Goal: Task Accomplishment & Management: Manage account settings

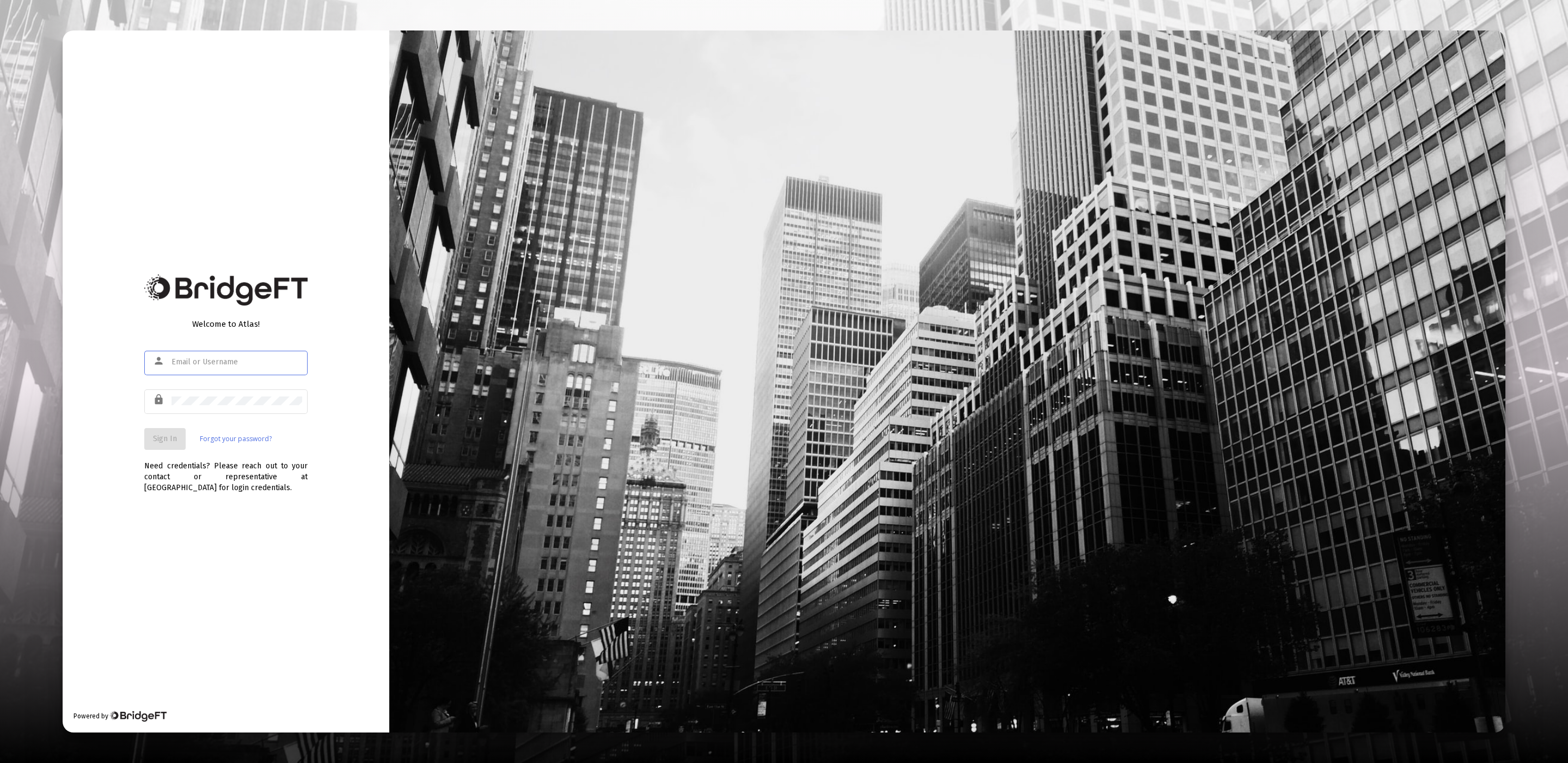
type input "[EMAIL_ADDRESS][DOMAIN_NAME]"
click at [291, 416] on div "lock" at bounding box center [226, 406] width 164 height 35
click at [161, 444] on button "Sign In" at bounding box center [165, 438] width 41 height 22
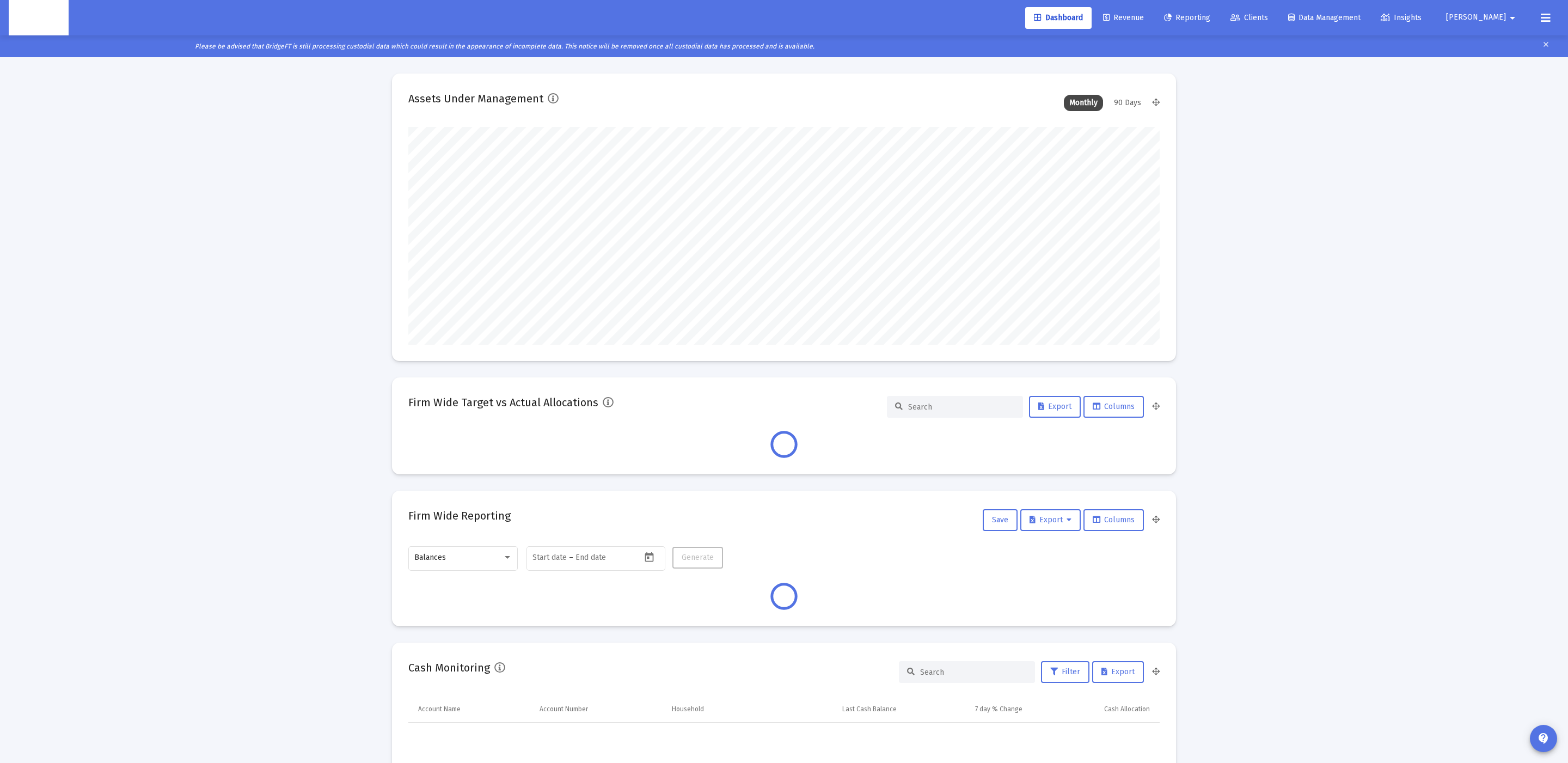
scroll to position [217, 752]
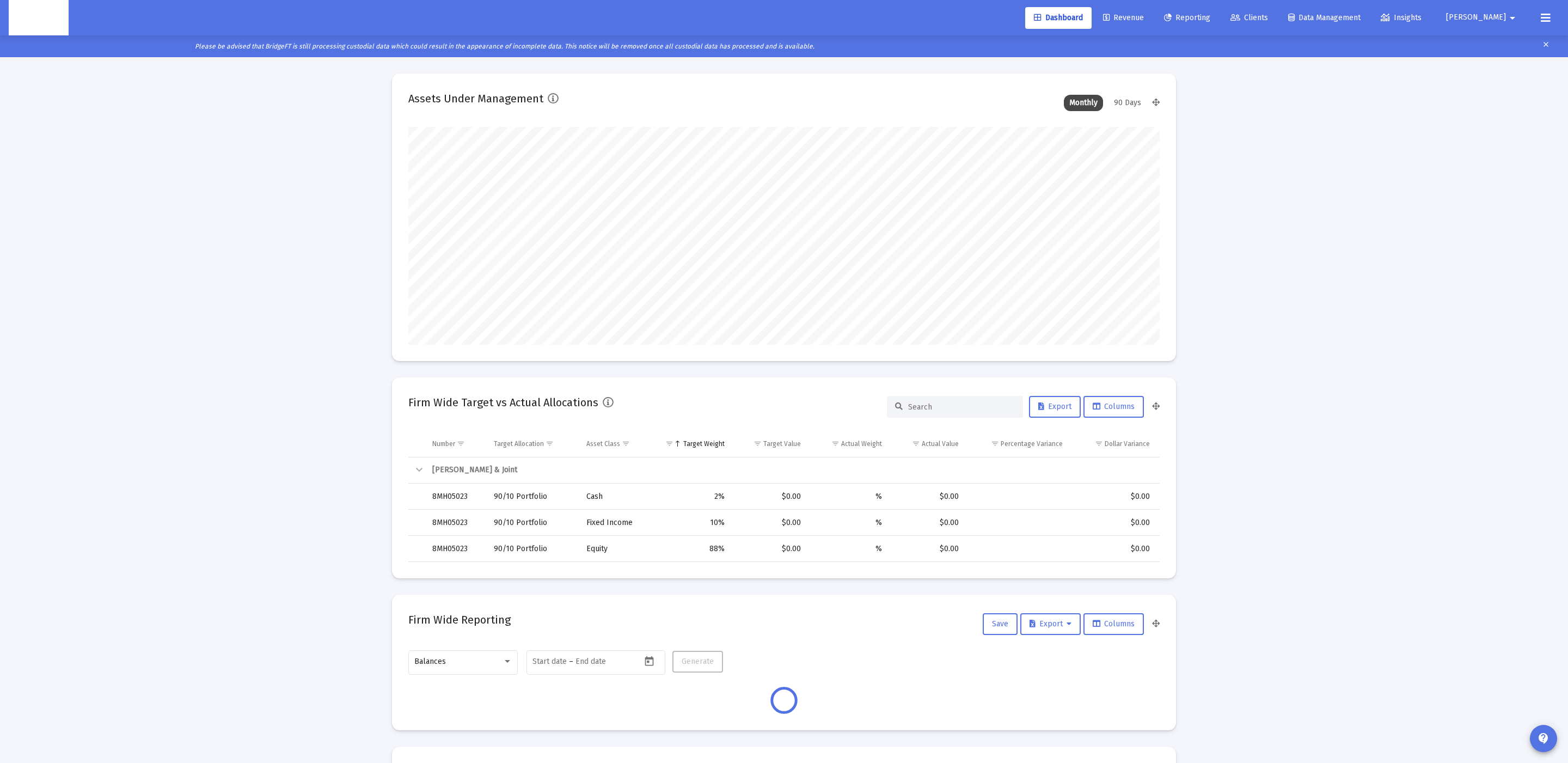
click at [1268, 15] on span "Clients" at bounding box center [1249, 18] width 38 height 9
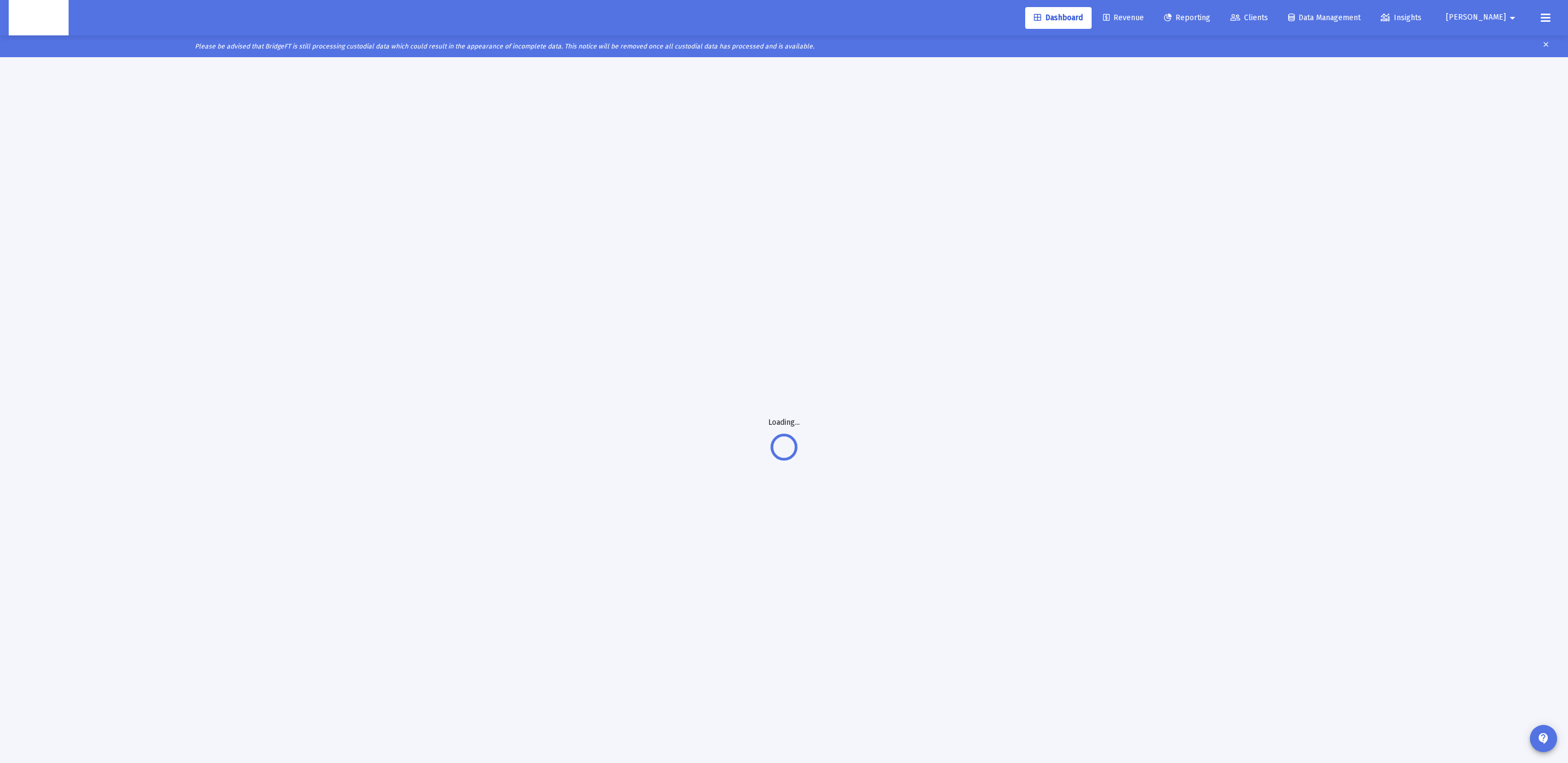
click at [1355, 18] on span "Data Management" at bounding box center [1324, 18] width 72 height 9
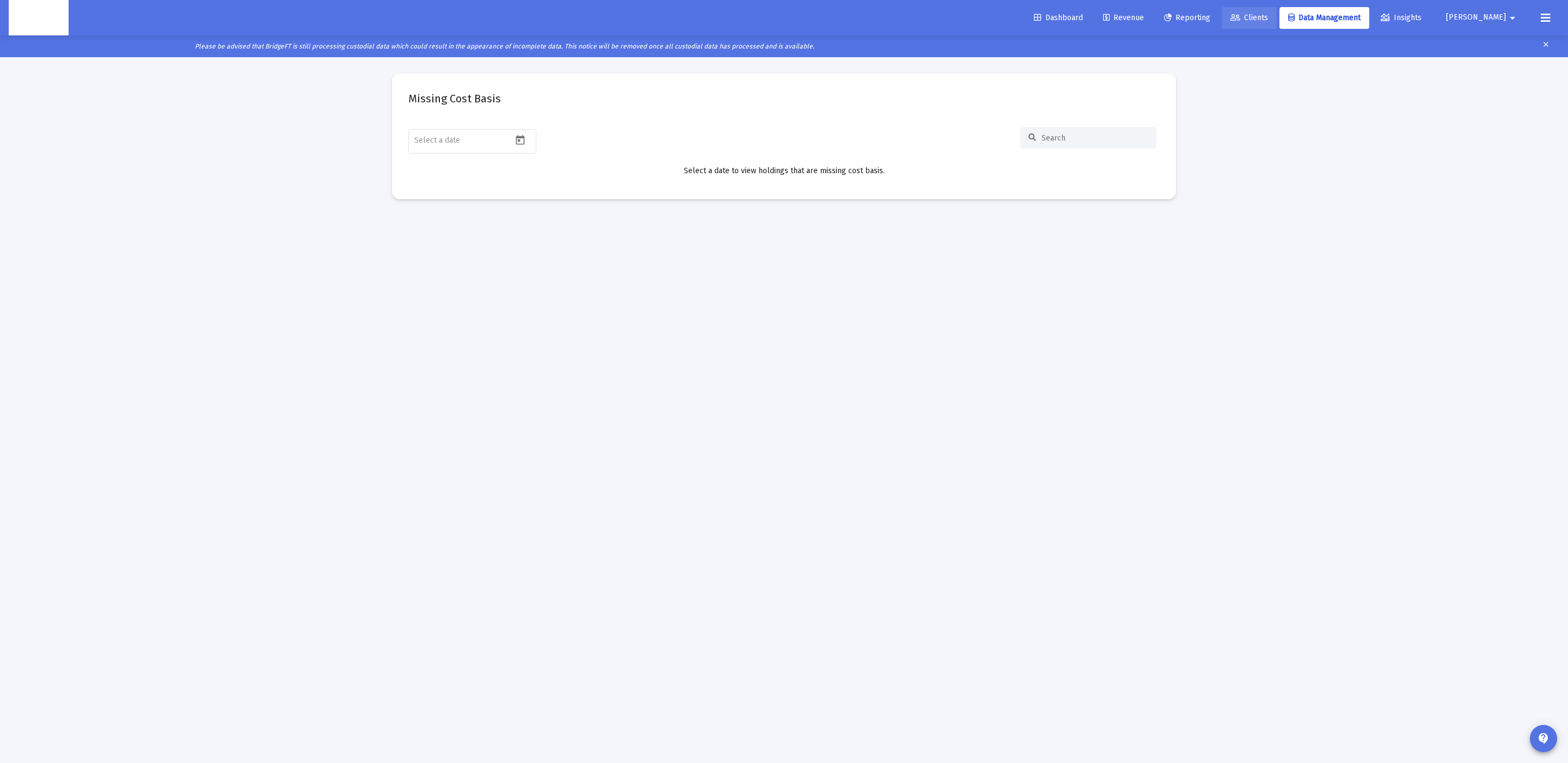
click at [1276, 12] on link "Clients" at bounding box center [1249, 18] width 55 height 22
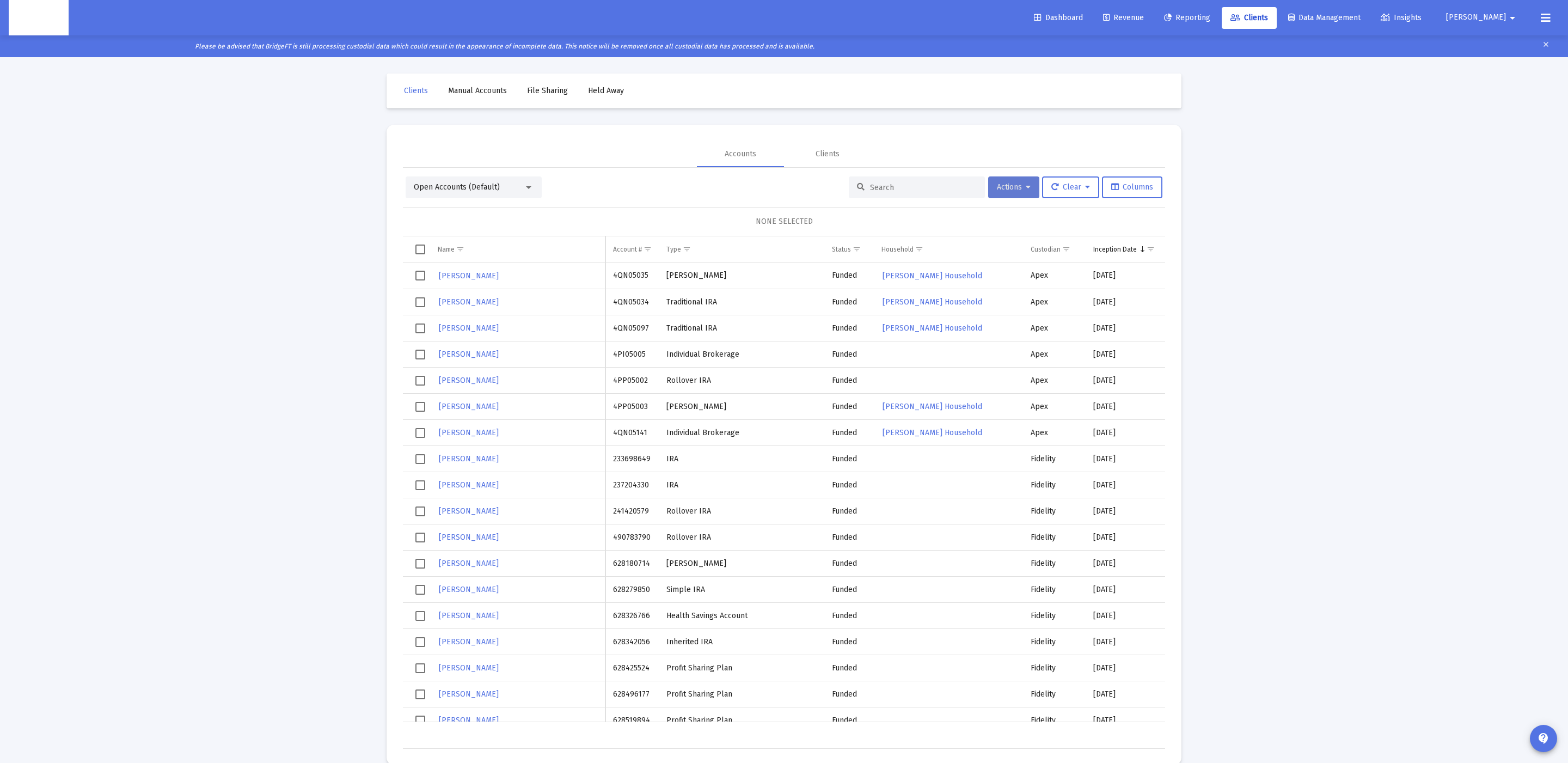
click at [1013, 188] on span "Actions" at bounding box center [1014, 187] width 34 height 9
click at [1228, 241] on div at bounding box center [784, 381] width 1568 height 763
click at [1019, 192] on button "Actions" at bounding box center [1014, 187] width 51 height 22
click at [1128, 278] on button "Export All Rows" at bounding box center [1134, 268] width 74 height 26
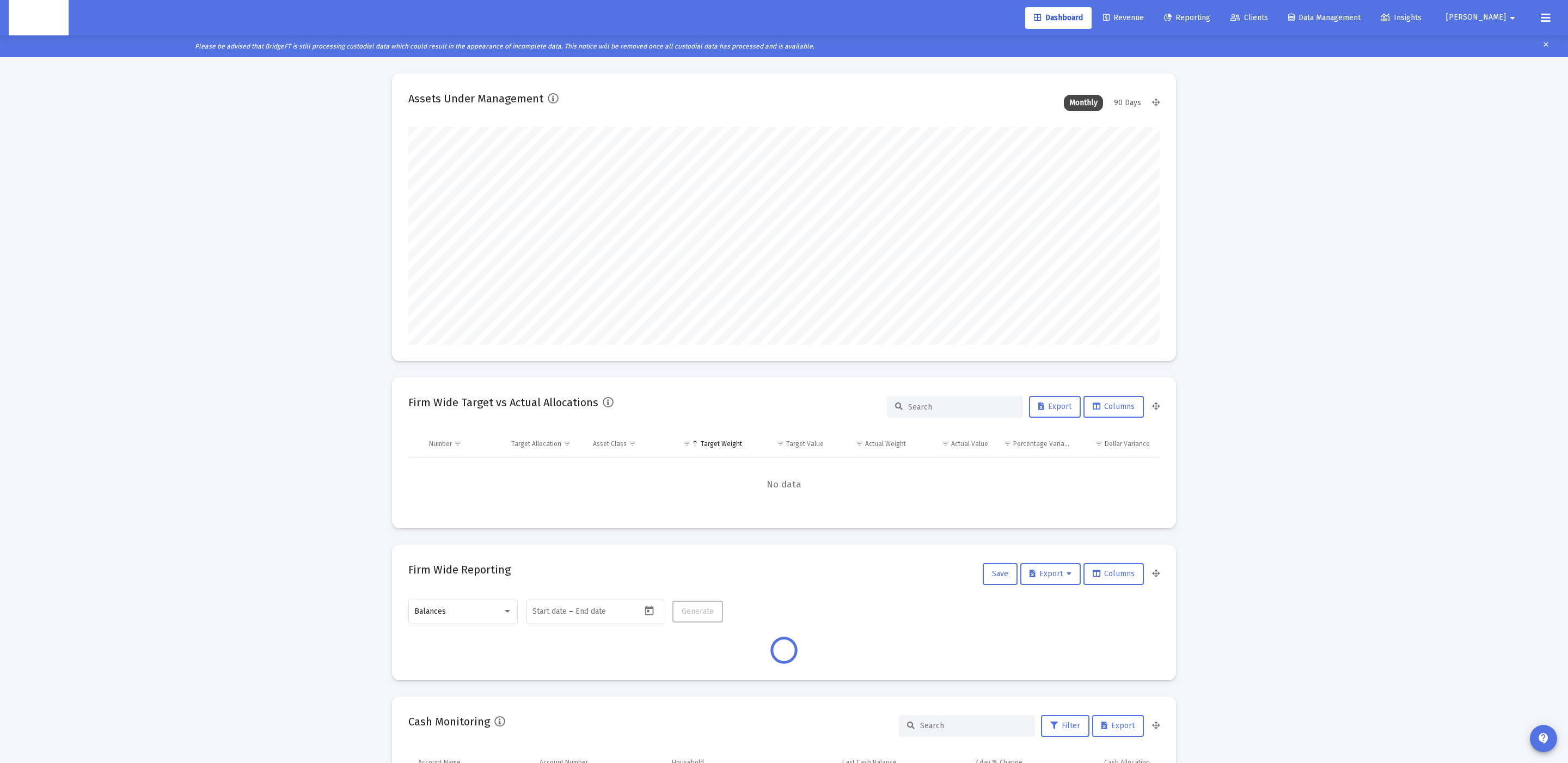
type input "[DATE]"
type input "2025-08-29"
